Goal: Transaction & Acquisition: Purchase product/service

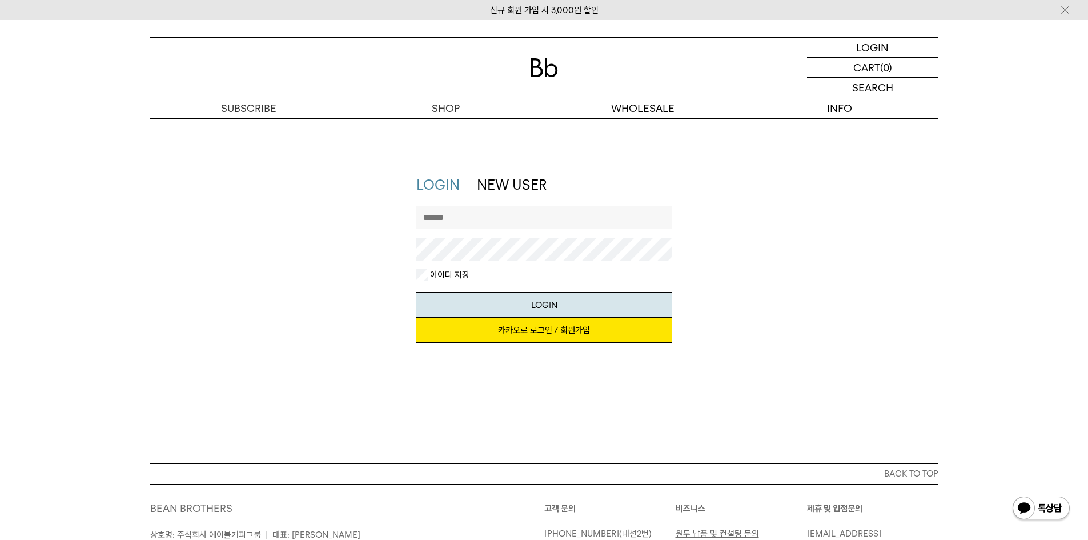
click at [537, 223] on input "text" at bounding box center [543, 217] width 255 height 23
click at [538, 223] on input "text" at bounding box center [543, 217] width 255 height 23
type input "******"
click at [416, 292] on button "LOGIN" at bounding box center [543, 305] width 255 height 26
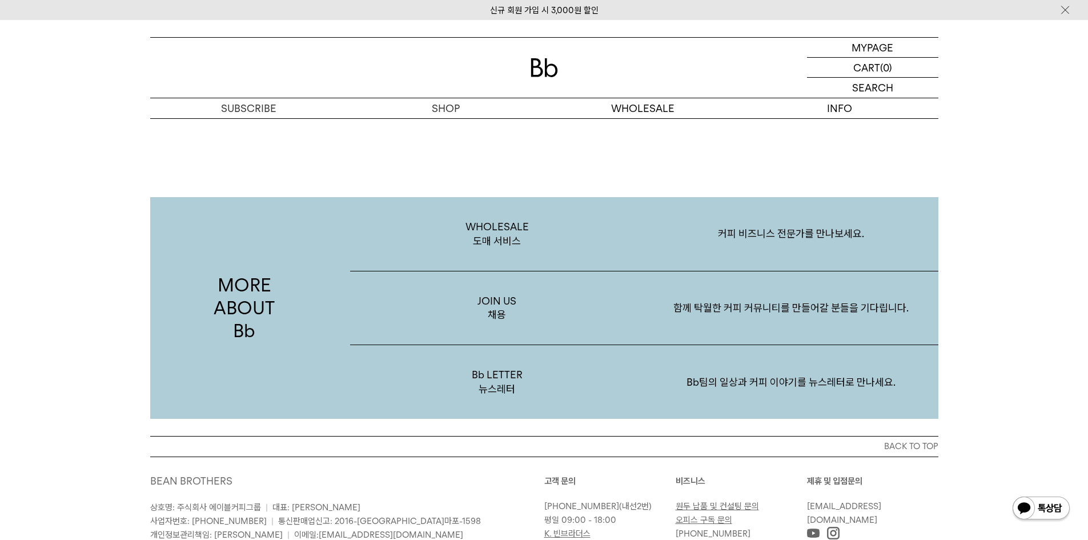
scroll to position [2170, 0]
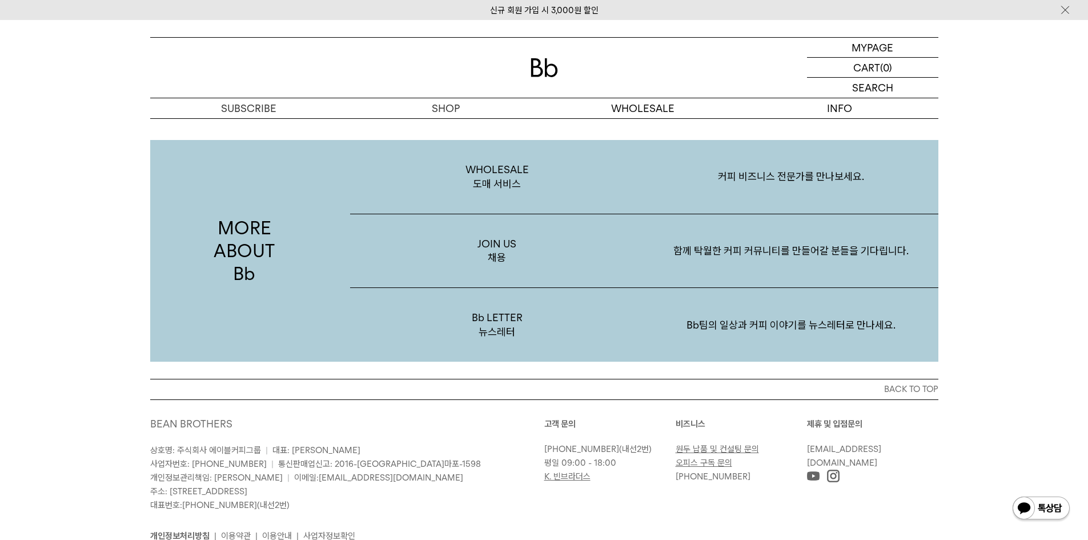
click at [551, 64] on img at bounding box center [544, 67] width 27 height 19
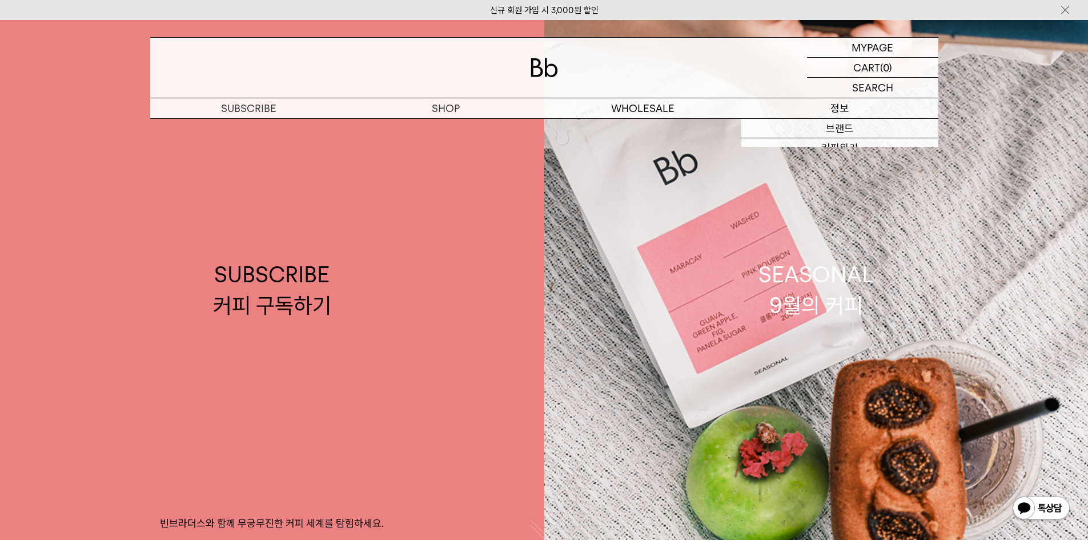
click at [858, 106] on p "정보" at bounding box center [839, 108] width 197 height 20
click at [849, 114] on p "정보" at bounding box center [839, 108] width 197 height 20
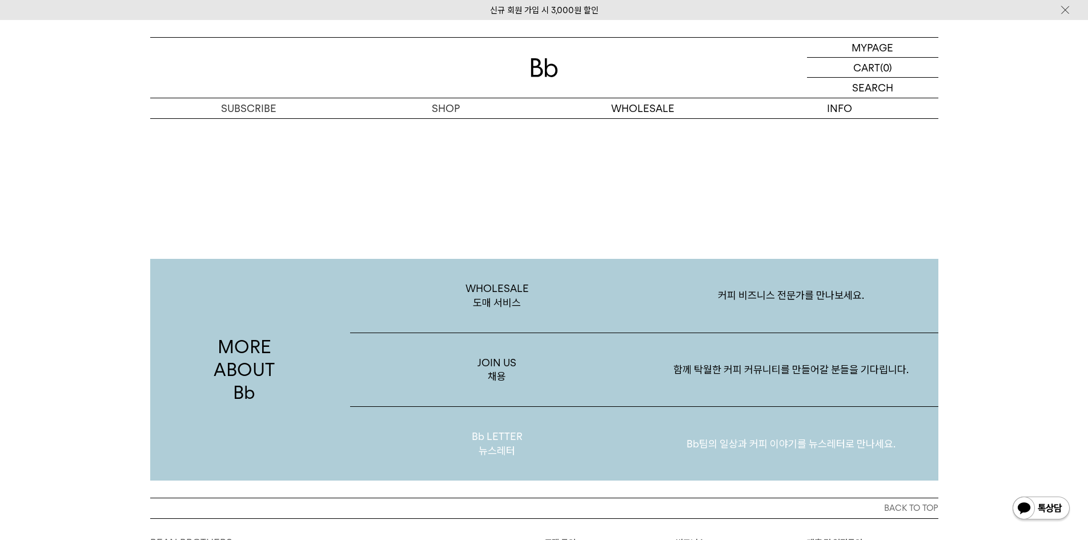
scroll to position [2213, 0]
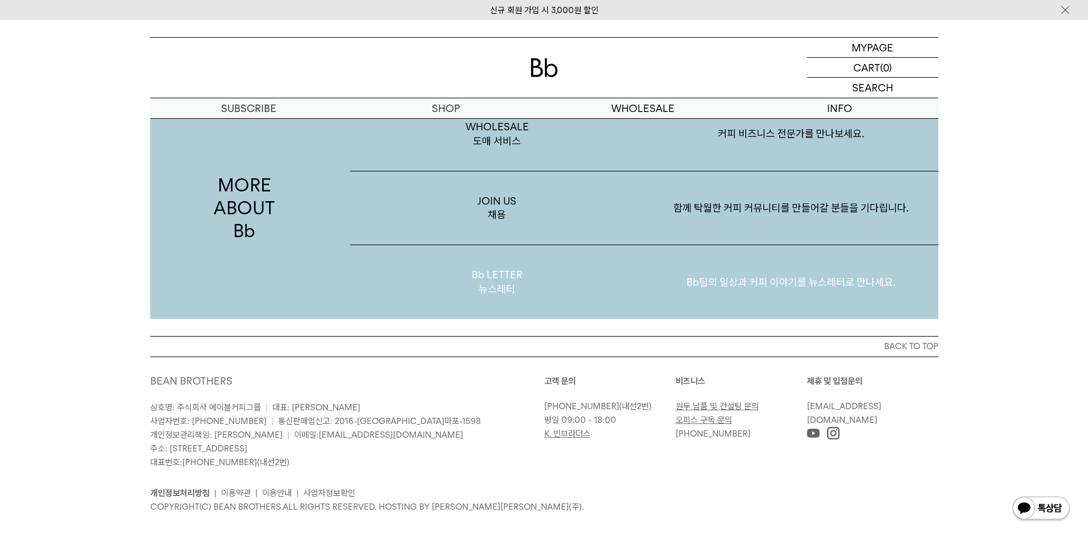
click at [876, 260] on p "Bb팀의 일상과 커피 이야기를 뉴스레터로 만나세요." at bounding box center [791, 281] width 294 height 59
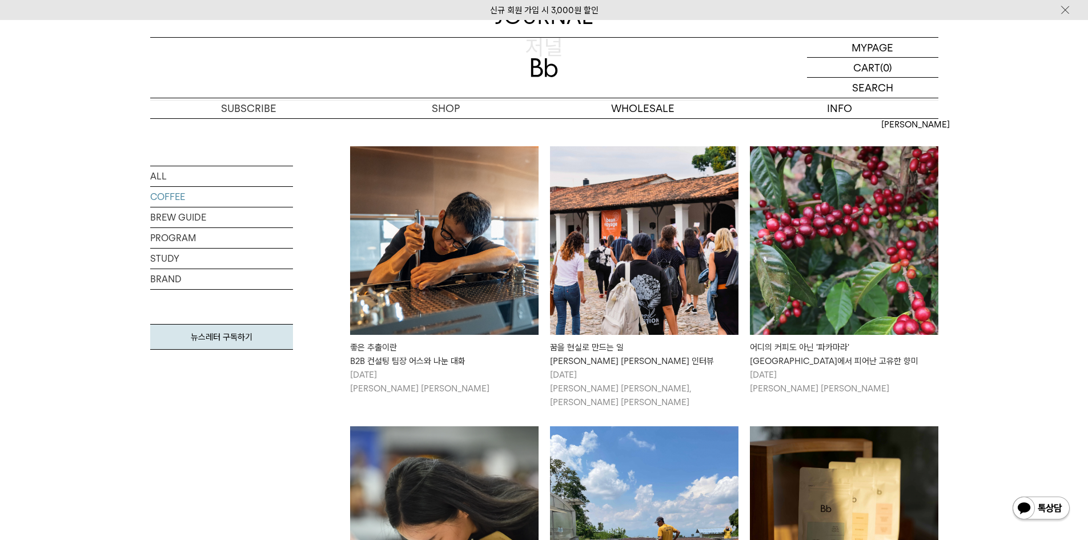
scroll to position [171, 0]
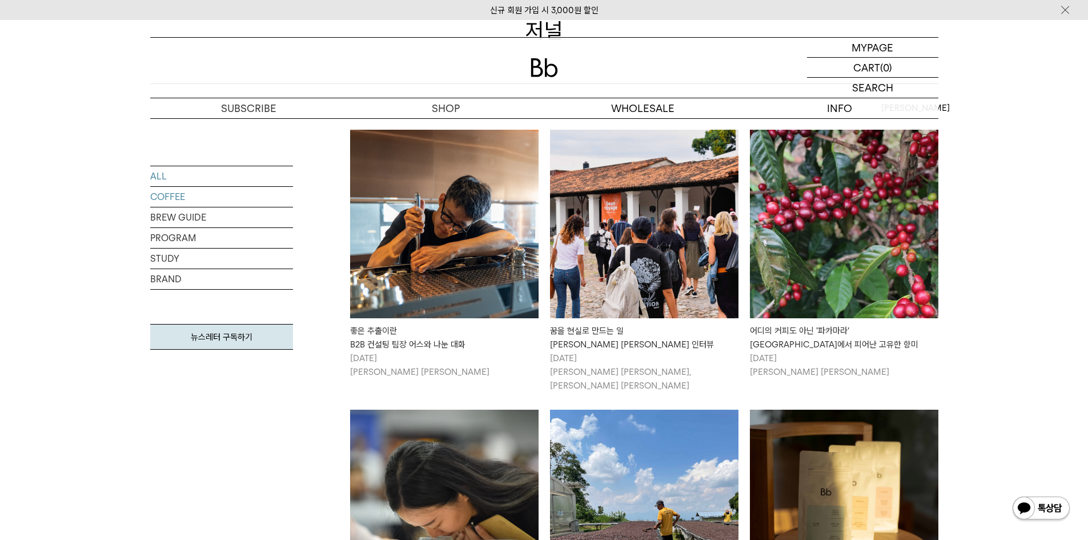
click at [208, 179] on link "ALL" at bounding box center [221, 176] width 143 height 20
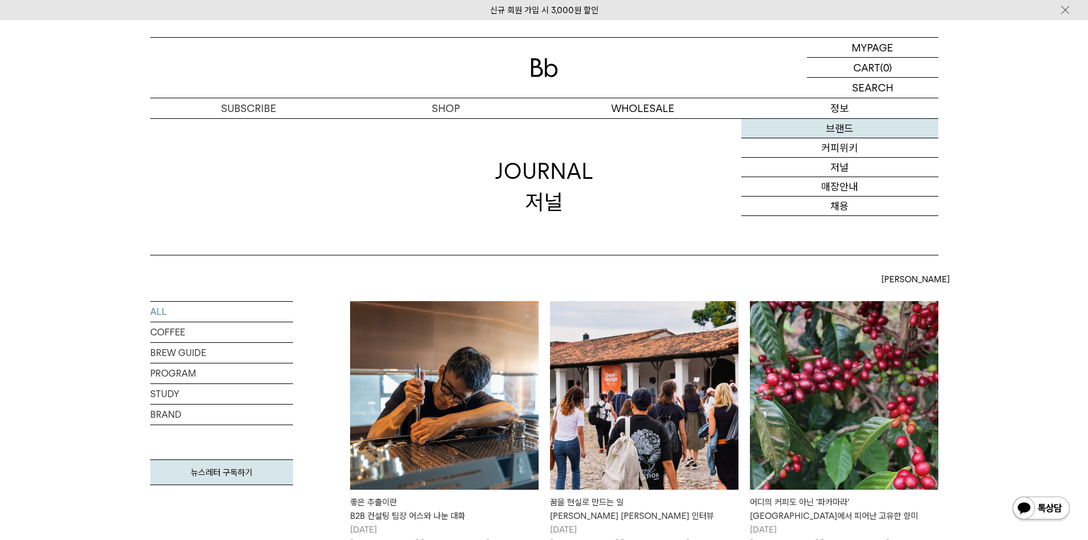
click at [841, 129] on link "브랜드" at bounding box center [839, 128] width 197 height 19
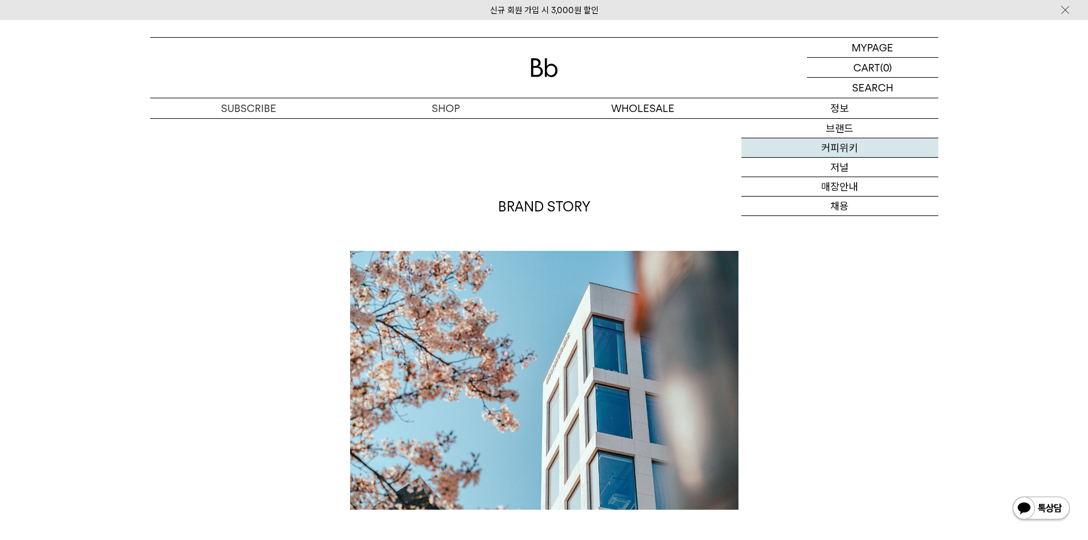
click at [836, 150] on link "커피위키" at bounding box center [839, 147] width 197 height 19
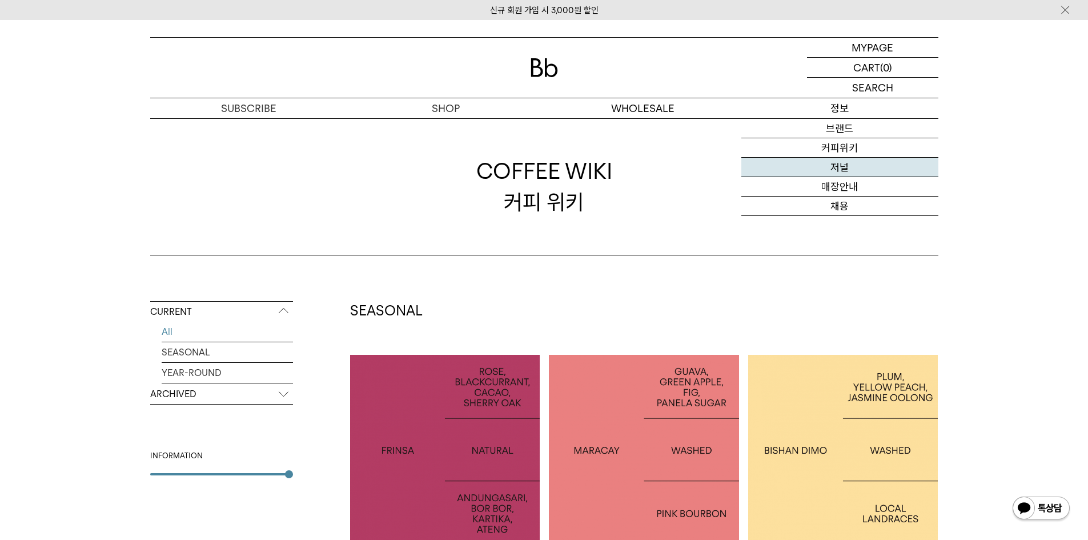
click at [836, 168] on link "저널" at bounding box center [839, 167] width 197 height 19
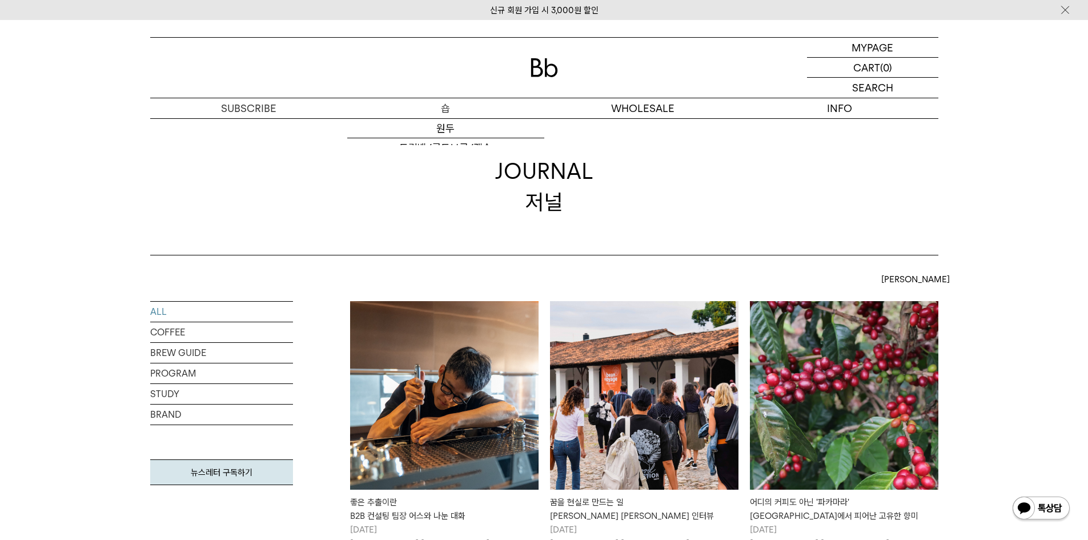
click at [483, 102] on p "숍" at bounding box center [445, 108] width 197 height 20
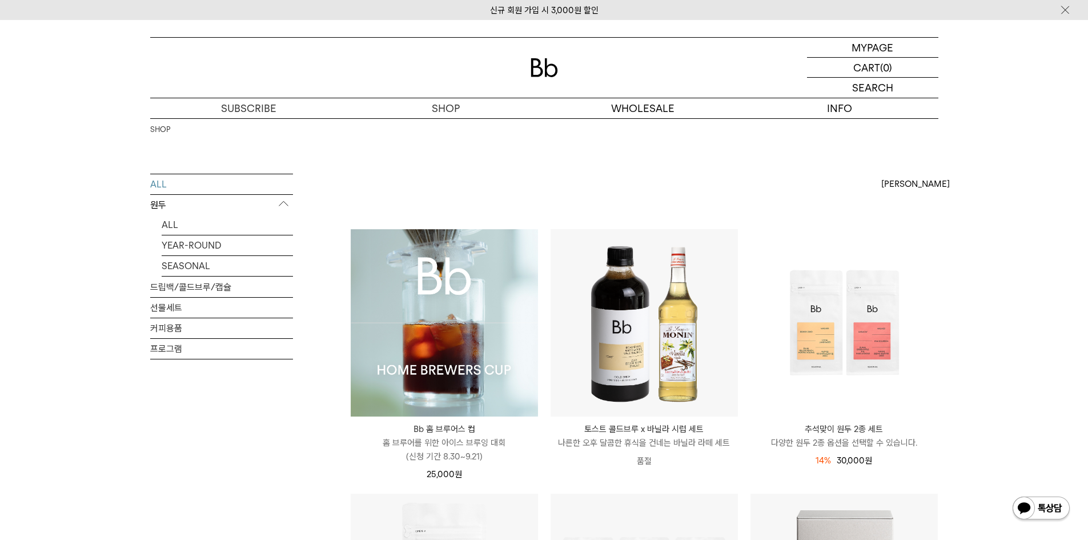
click at [469, 289] on img at bounding box center [444, 322] width 187 height 187
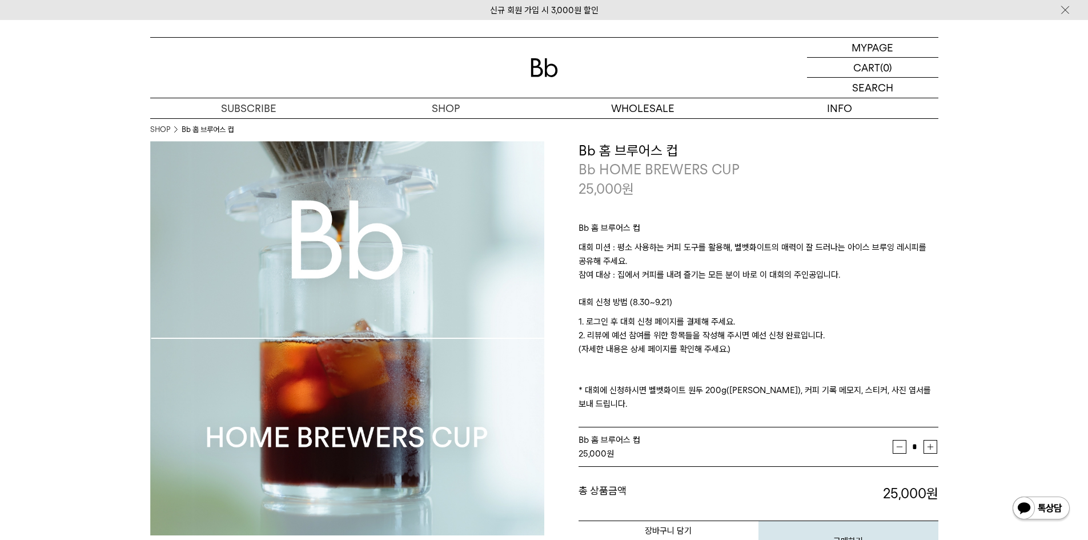
drag, startPoint x: 585, startPoint y: 235, endPoint x: 853, endPoint y: 275, distance: 270.9
click at [853, 275] on div "Bb 홈 브루어스 컵 대회 미션 : 평소 사용하는 커피 도구를 활용해, 벨벳화이트의 매력이 잘 드러나는 아이스 브루잉 레시피를 공유해 주세요.…" at bounding box center [759, 313] width 360 height 230
click at [886, 284] on p "대회 미션 : 평소 사용하는 커피 도구를 활용해, 벨벳화이트의 매력이 잘 드러나는 아이스 브루잉 레시피를 공유해 주세요. 참여 대상 : 집에서…" at bounding box center [759, 267] width 360 height 55
drag, startPoint x: 589, startPoint y: 314, endPoint x: 773, endPoint y: 316, distance: 183.9
click at [771, 317] on div "Bb 홈 브루어스 컵 대회 미션 : 평소 사용하는 커피 도구를 활용해, 벨벳화이트의 매력이 잘 드러나는 아이스 브루잉 레시피를 공유해 주세요.…" at bounding box center [759, 313] width 360 height 230
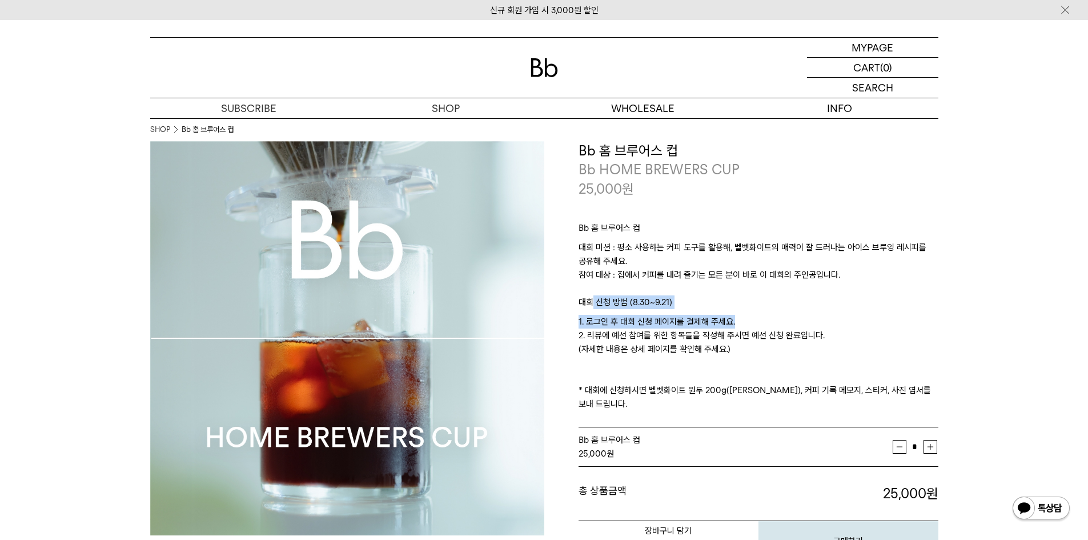
click at [774, 316] on p "1. 로그인 후 대회 신청 페이지를 결제해 주세요. 2. 리뷰에 예선 참여를 위한 항목들을 작성해 주시면 예선 신청 완료입니다. (자세한 내용…" at bounding box center [759, 363] width 360 height 96
click at [780, 325] on p "1. 로그인 후 대회 신청 페이지를 결제해 주세요. 2. 리뷰에 예선 참여를 위한 항목들을 작성해 주시면 예선 신청 완료입니다. (자세한 내용…" at bounding box center [759, 363] width 360 height 96
click at [825, 328] on p "1. 로그인 후 대회 신청 페이지를 결제해 주세요. 2. 리뷰에 예선 참여를 위한 항목들을 작성해 주시면 예선 신청 완료입니다. (자세한 내용…" at bounding box center [759, 363] width 360 height 96
click at [829, 333] on p "1. 로그인 후 대회 신청 페이지를 결제해 주세요. 2. 리뷰에 예선 참여를 위한 항목들을 작성해 주시면 예선 신청 완료입니다. (자세한 내용…" at bounding box center [759, 363] width 360 height 96
drag, startPoint x: 829, startPoint y: 331, endPoint x: 748, endPoint y: 340, distance: 81.5
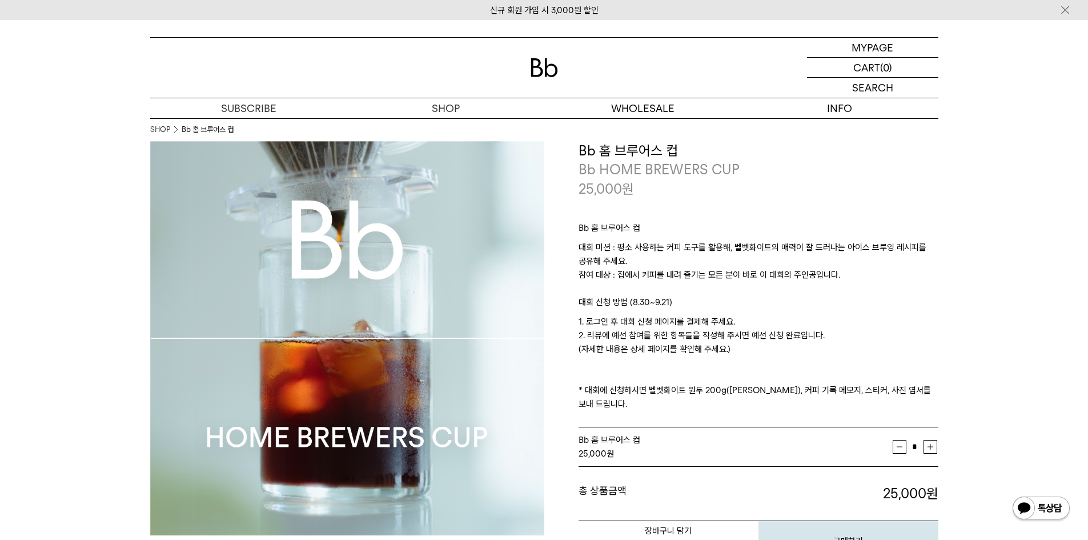
click at [719, 344] on p "1. 로그인 후 대회 신청 페이지를 결제해 주세요. 2. 리뷰에 예선 참여를 위한 항목들을 작성해 주시면 예선 신청 완료입니다. (자세한 내용…" at bounding box center [759, 363] width 360 height 96
click at [758, 340] on p "1. 로그인 후 대회 신청 페이지를 결제해 주세요. 2. 리뷰에 예선 참여를 위한 항목들을 작성해 주시면 예선 신청 완료입니다. (자세한 내용…" at bounding box center [759, 363] width 360 height 96
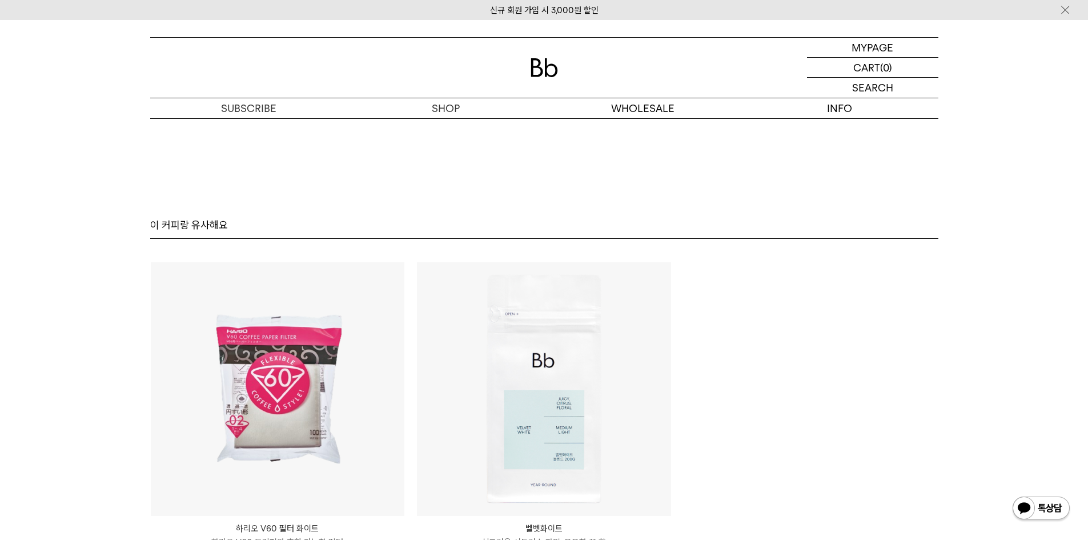
scroll to position [7196, 0]
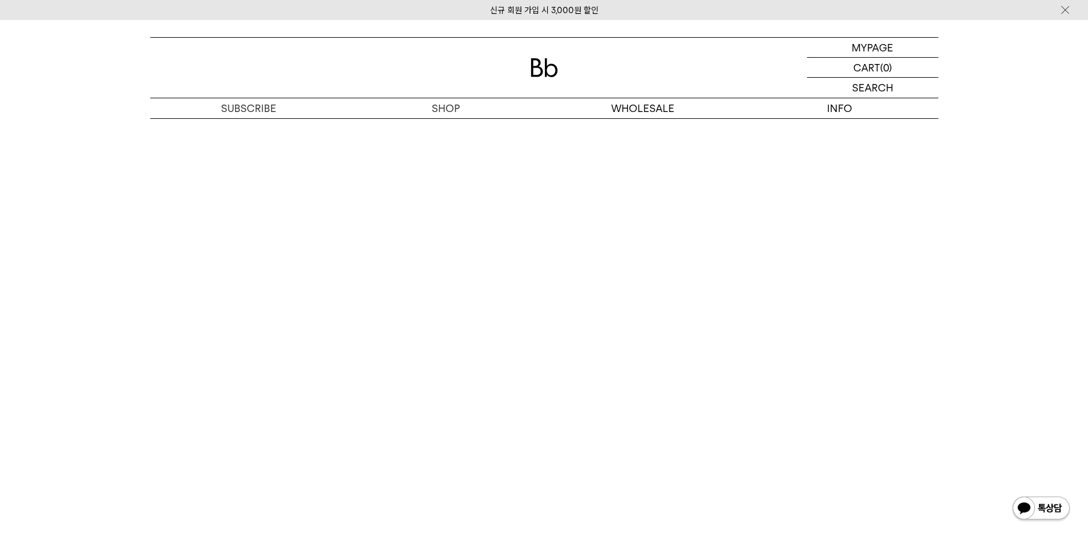
scroll to position [6976, 0]
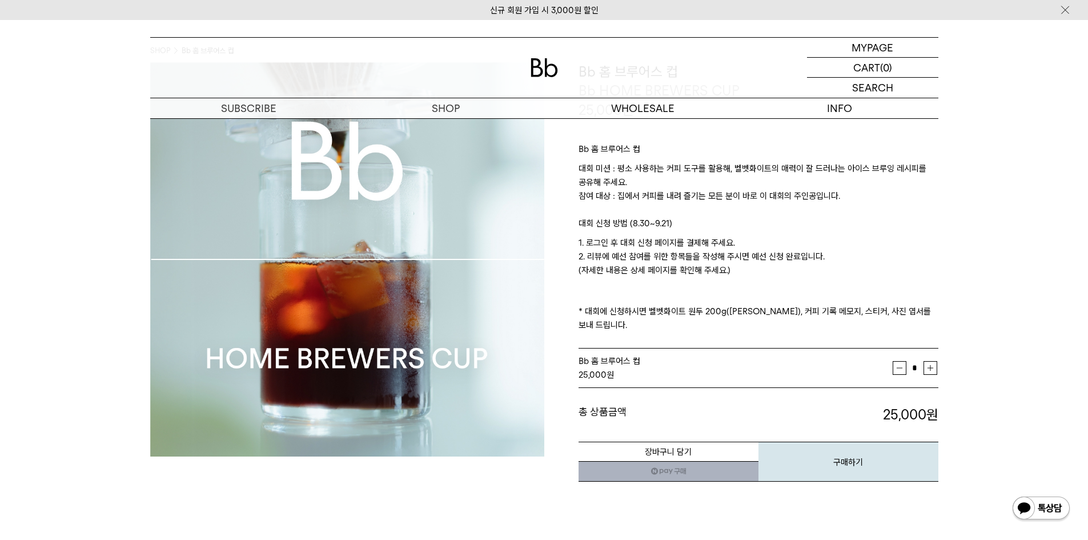
scroll to position [171, 0]
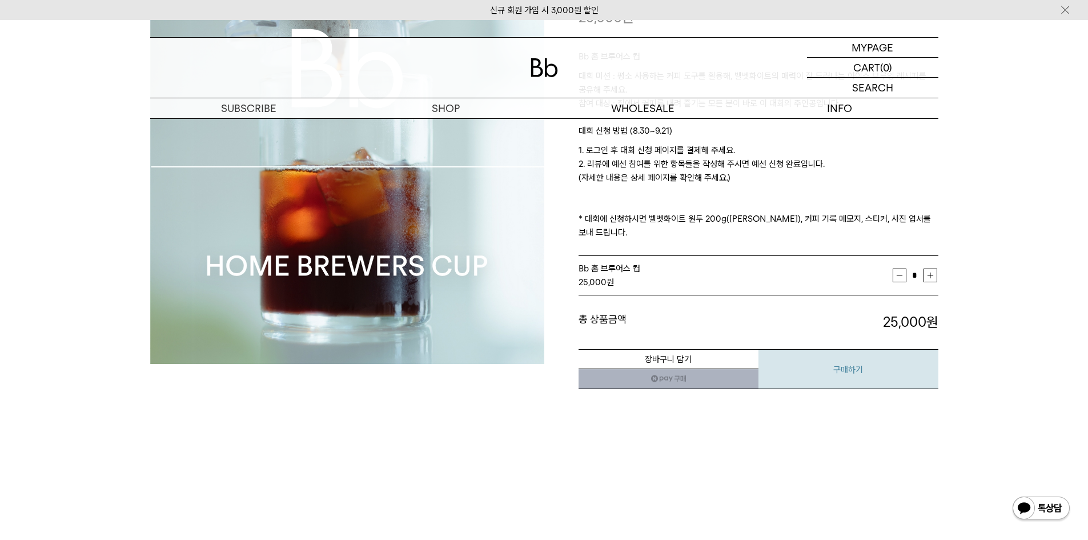
click at [854, 349] on button "구매하기" at bounding box center [848, 369] width 180 height 40
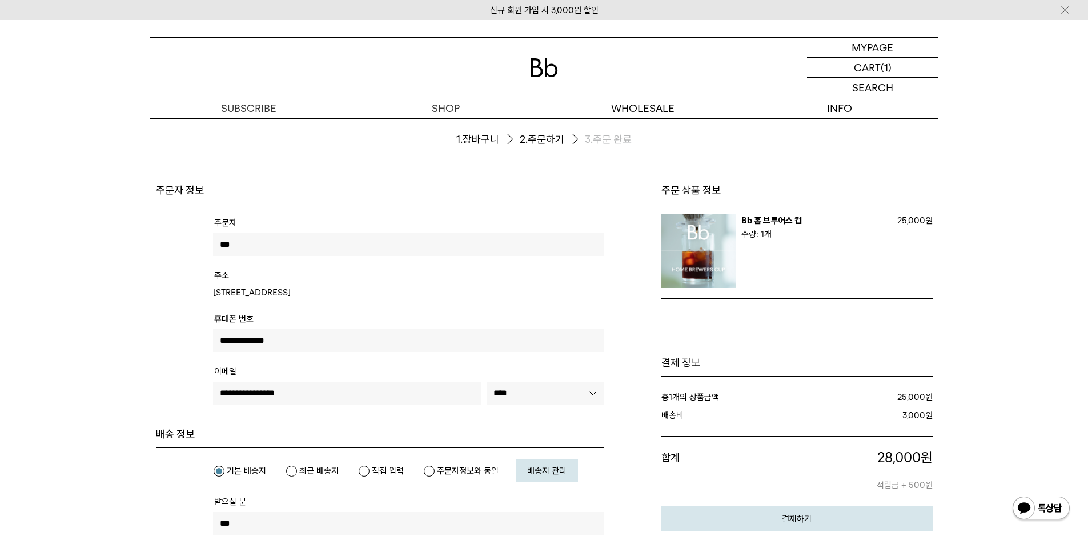
scroll to position [57, 0]
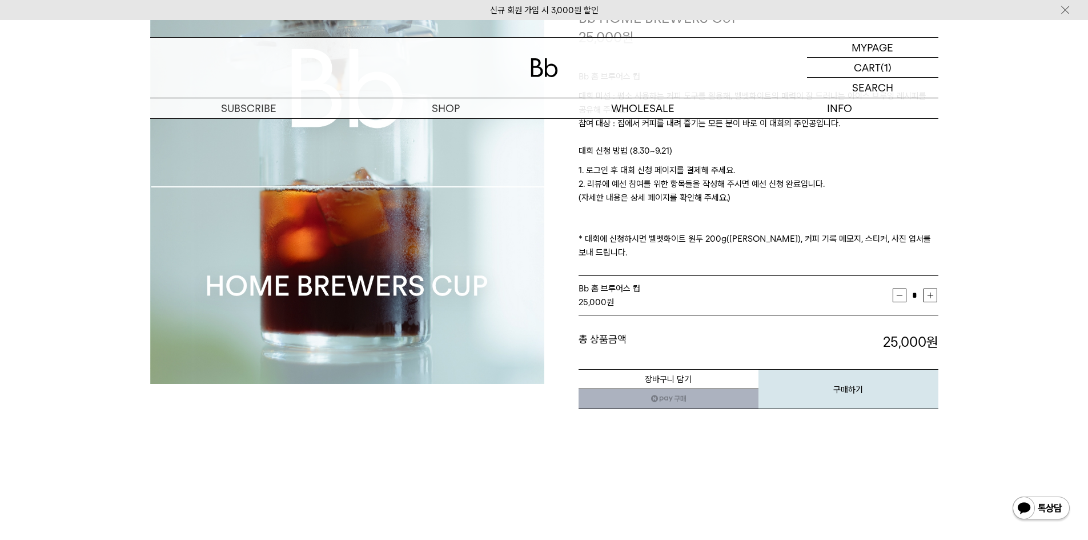
scroll to position [171, 0]
